Goal: Transaction & Acquisition: Purchase product/service

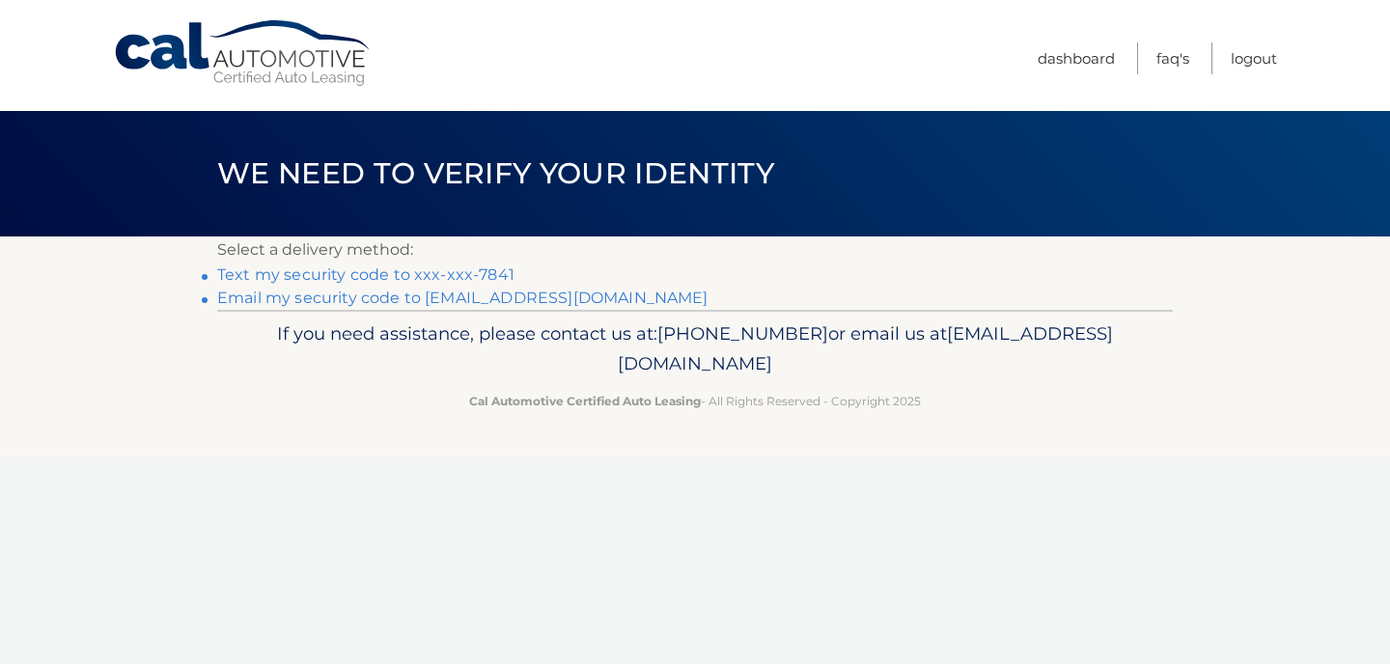
click at [461, 272] on link "Text my security code to xxx-xxx-7841" at bounding box center [365, 274] width 297 height 18
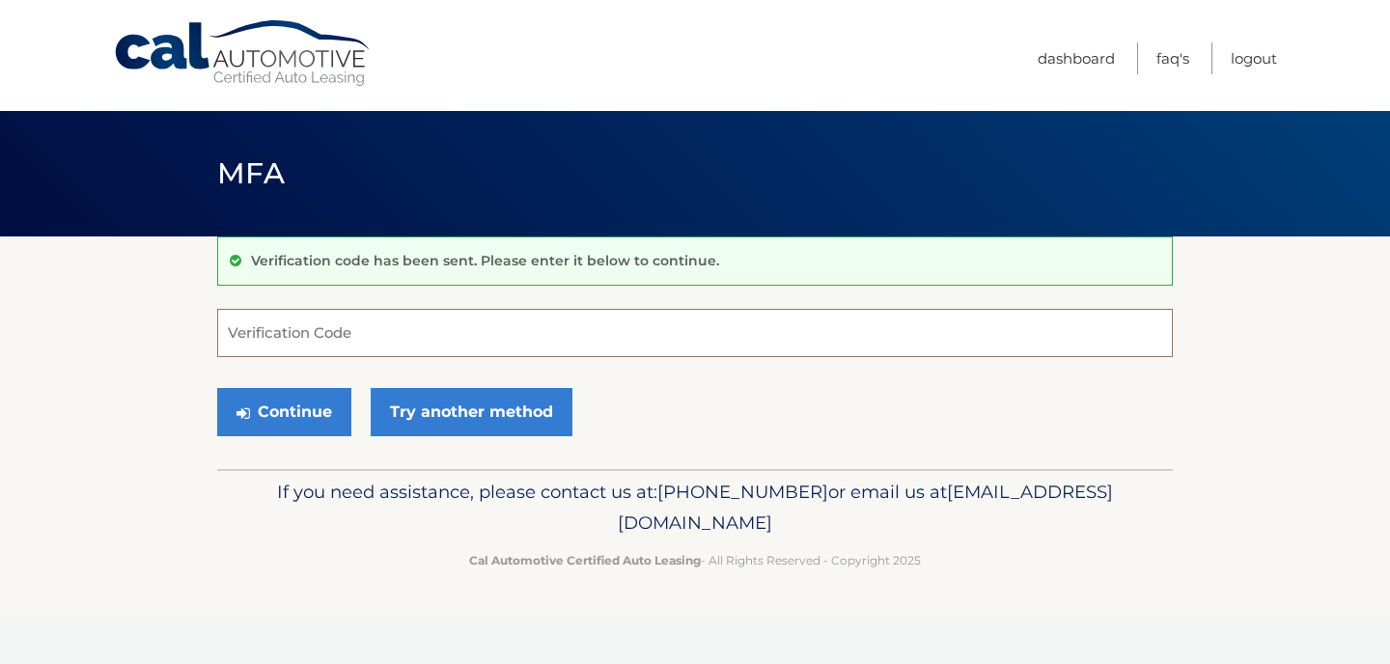
click at [381, 327] on input "Verification Code" at bounding box center [694, 333] width 955 height 48
type input "463636"
click at [308, 417] on button "Continue" at bounding box center [284, 412] width 134 height 48
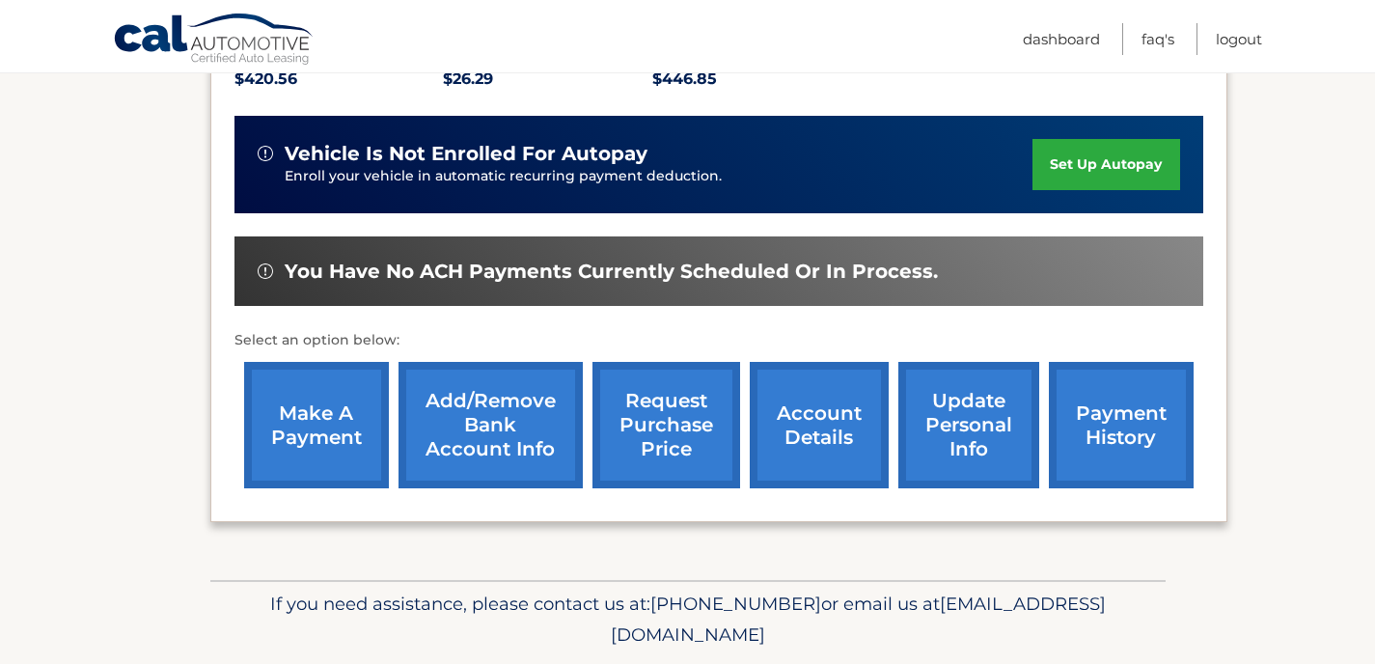
scroll to position [448, 0]
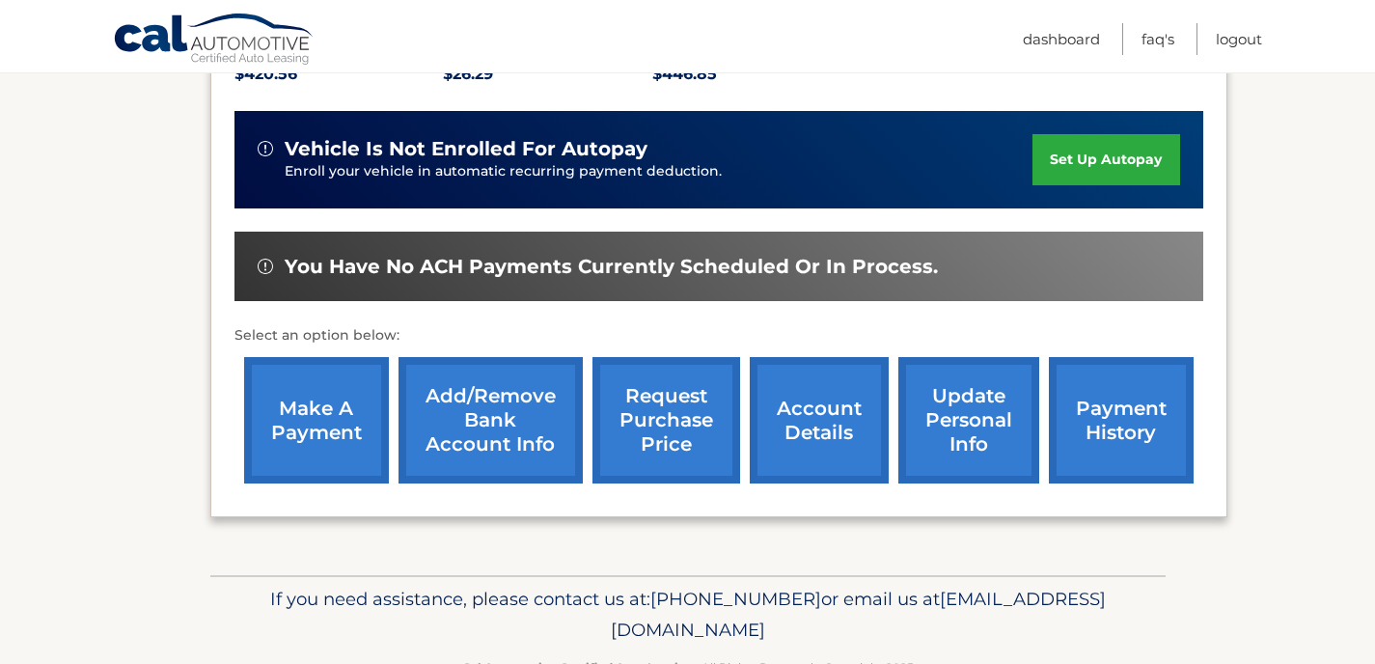
click at [322, 426] on link "make a payment" at bounding box center [316, 420] width 145 height 126
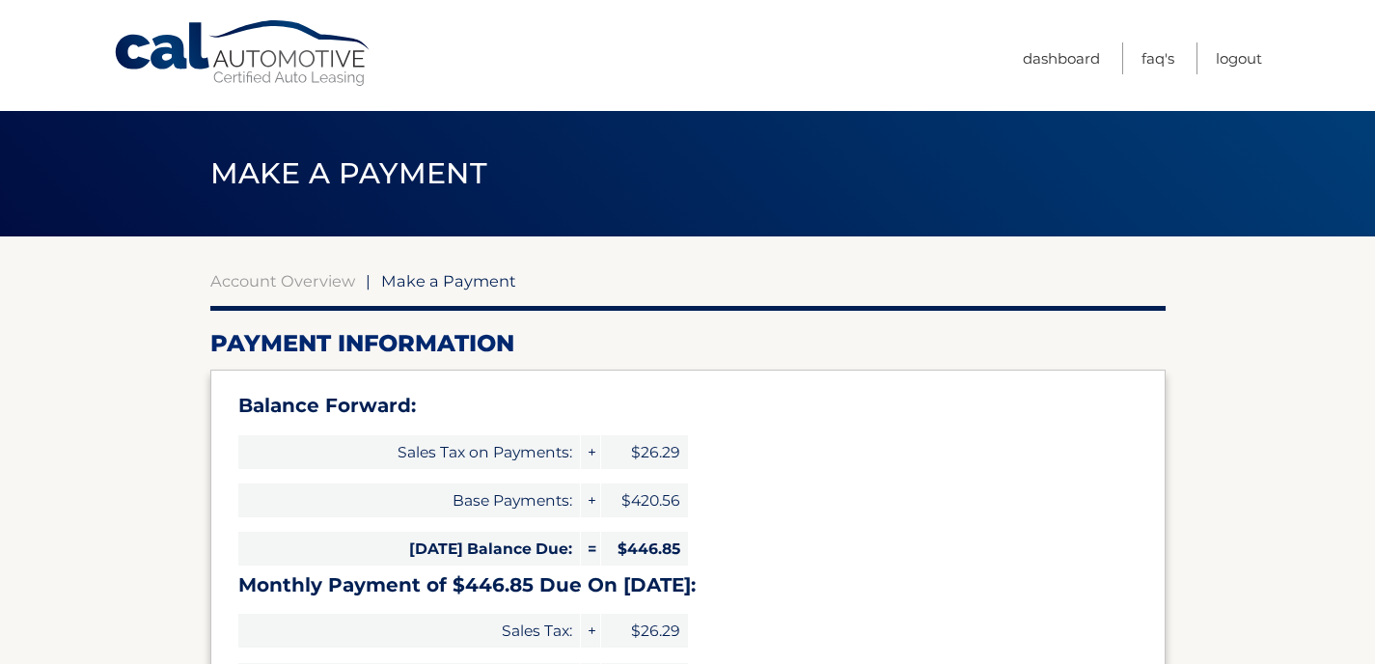
select select "Y2ZjMTY2MmUtNDRlMS00ODk4LWEwNGMtNzgzN2IyNWMzODQ5"
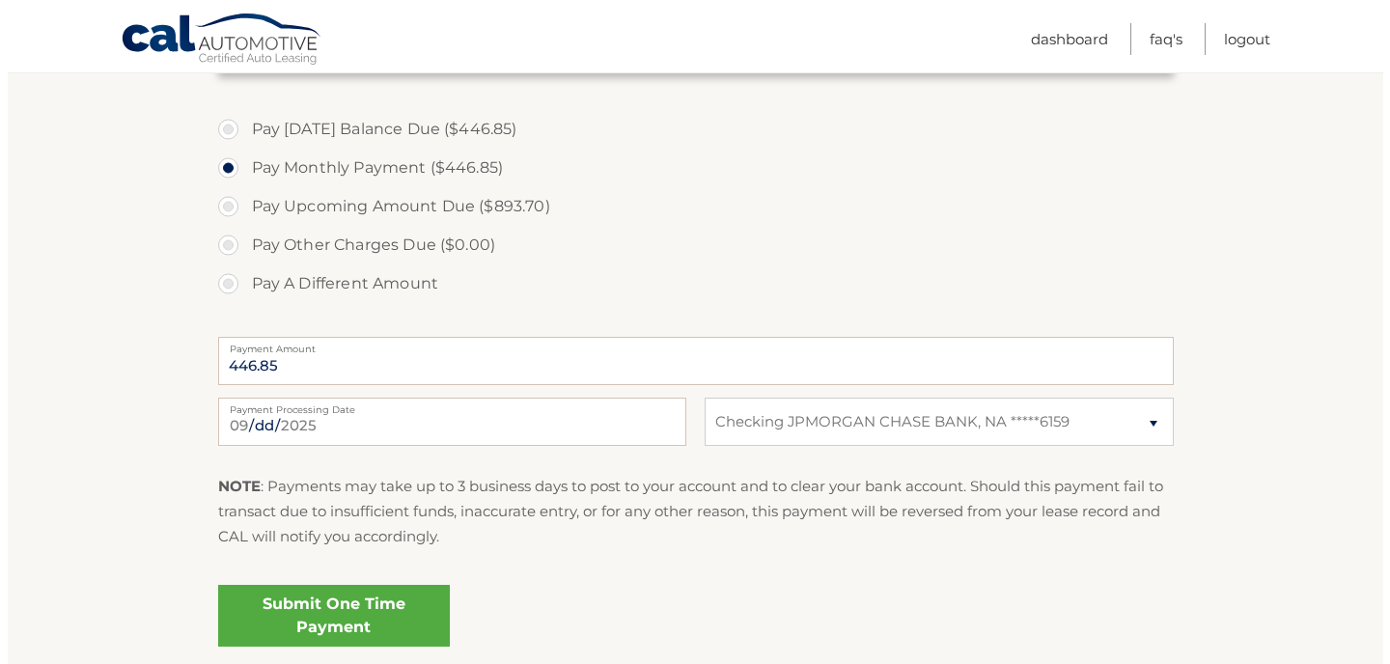
scroll to position [733, 0]
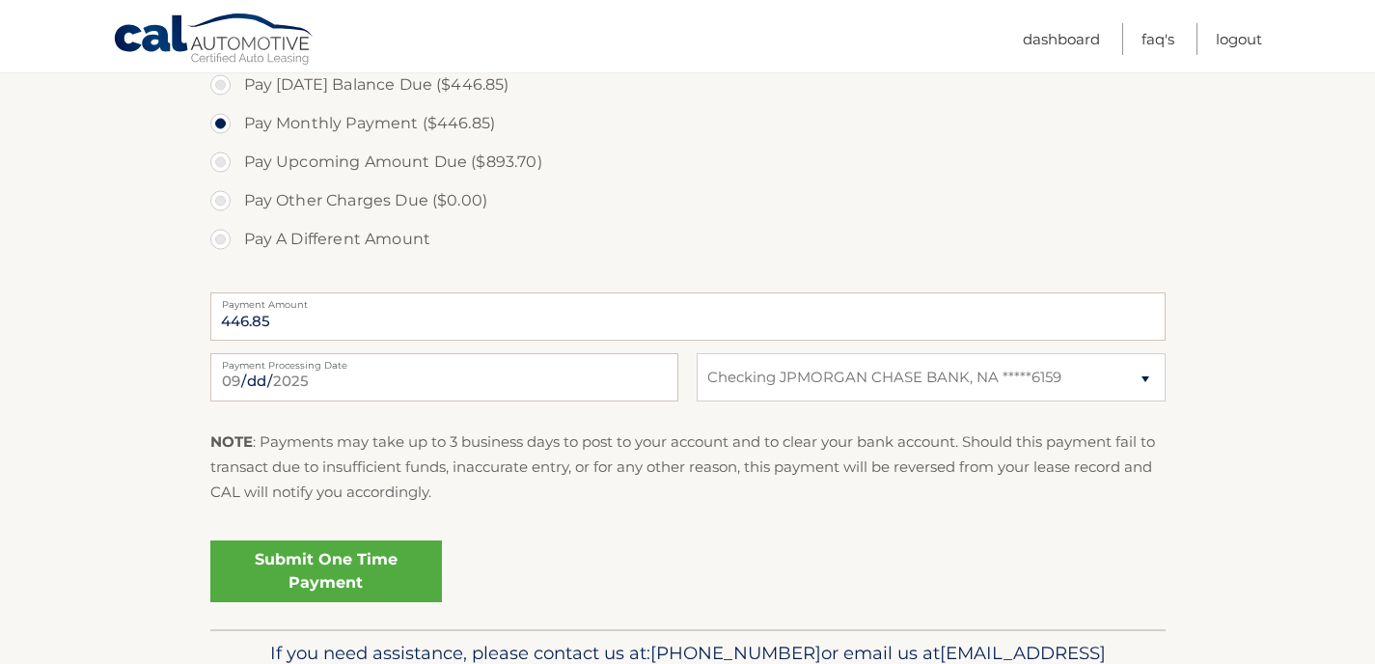
click at [366, 575] on link "Submit One Time Payment" at bounding box center [326, 571] width 232 height 62
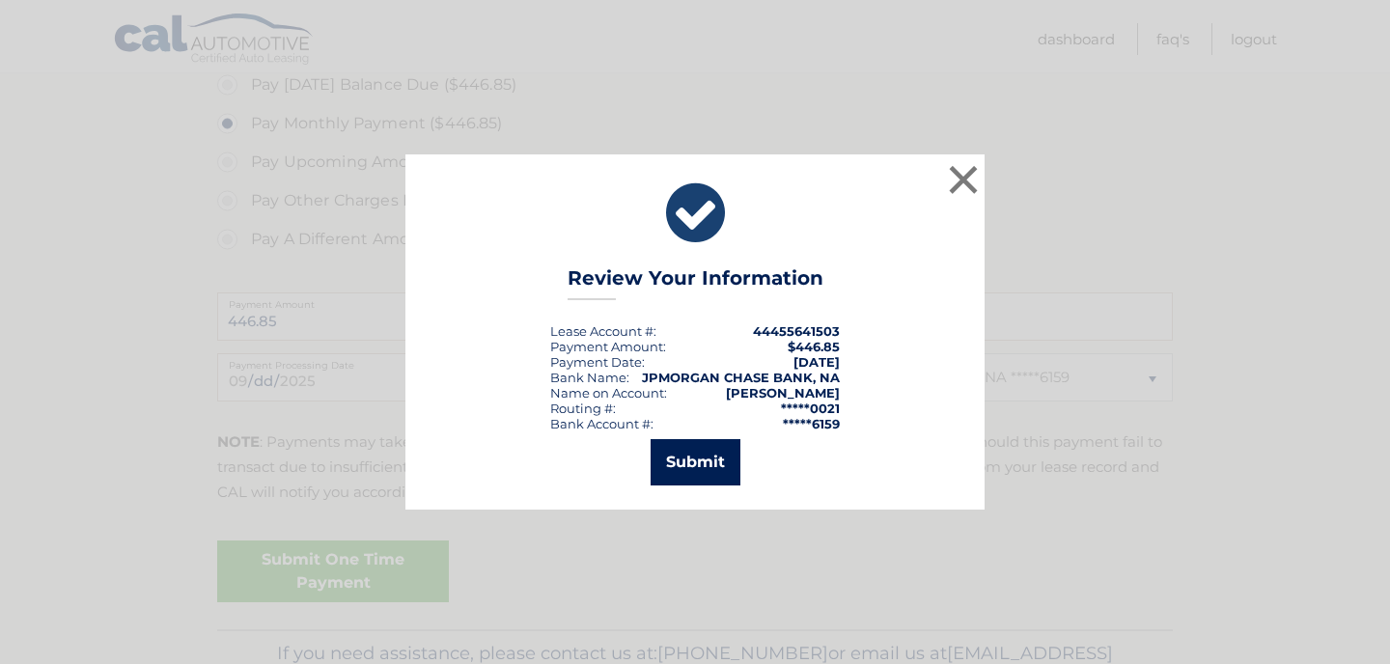
click at [705, 473] on button "Submit" at bounding box center [695, 462] width 90 height 46
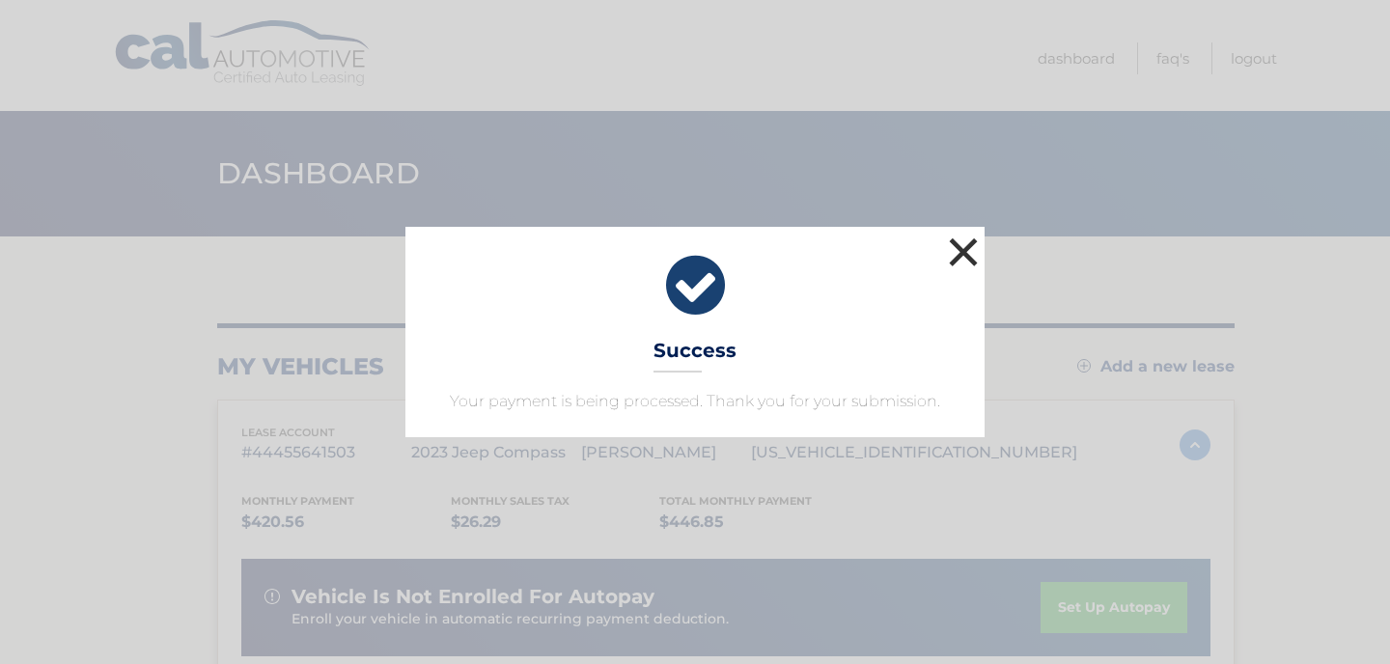
click at [964, 255] on button "×" at bounding box center [963, 252] width 39 height 39
